Goal: Complete application form

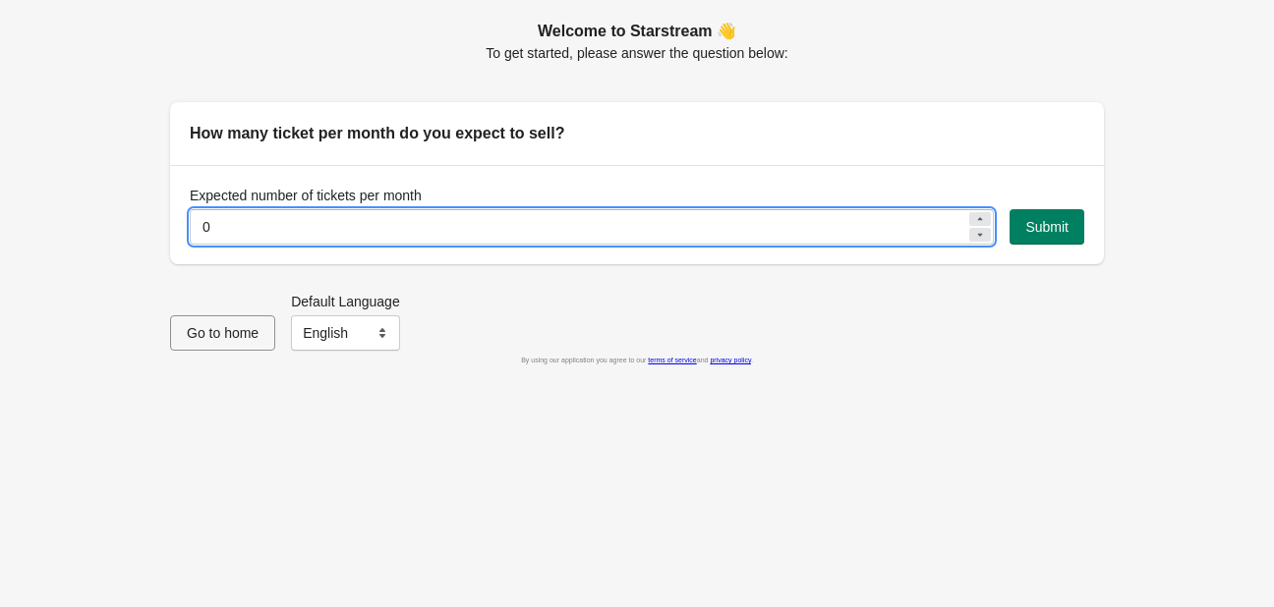
click at [373, 237] on input "0" at bounding box center [578, 226] width 776 height 35
drag, startPoint x: 373, startPoint y: 237, endPoint x: 190, endPoint y: 227, distance: 184.0
click at [190, 227] on input "0" at bounding box center [578, 226] width 776 height 35
type input "365"
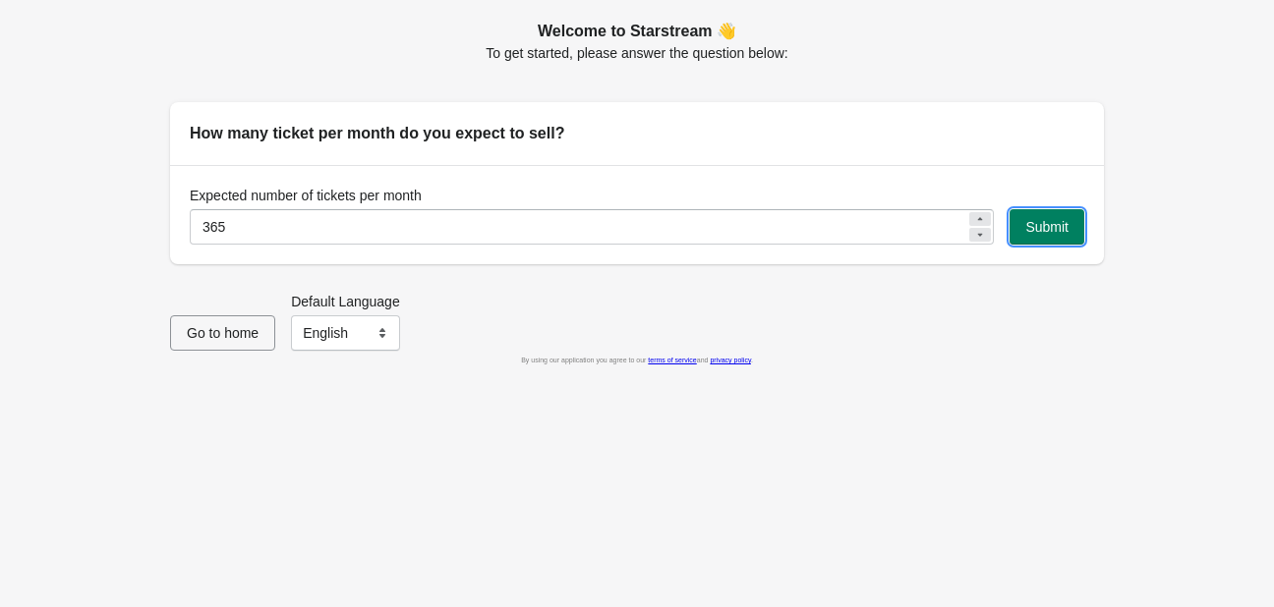
drag, startPoint x: 1034, startPoint y: 231, endPoint x: 706, endPoint y: 328, distance: 342.3
click at [920, 340] on div "Welcome to Starstream 👋 To get started, please answer the question below: How m…" at bounding box center [637, 303] width 1274 height 607
click at [343, 332] on select "English Français" at bounding box center [345, 332] width 109 height 35
click at [1068, 237] on button "Submit" at bounding box center [1046, 226] width 75 height 35
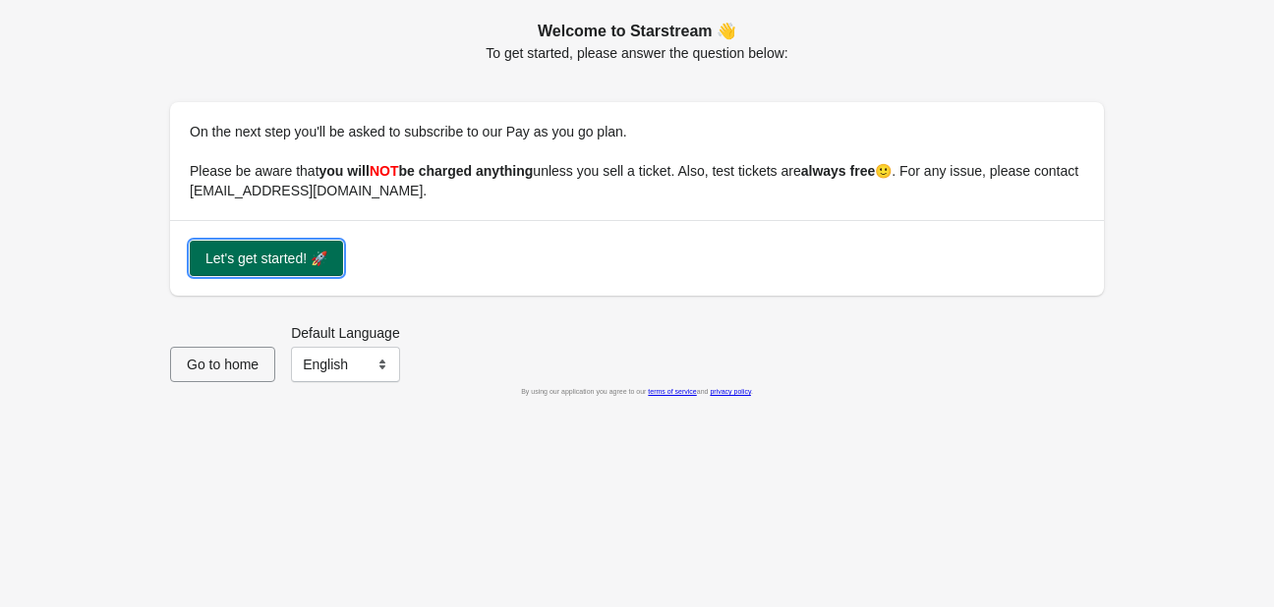
click at [252, 256] on span "Let's get started! 🚀" at bounding box center [266, 259] width 122 height 16
